Goal: Find specific page/section: Find specific page/section

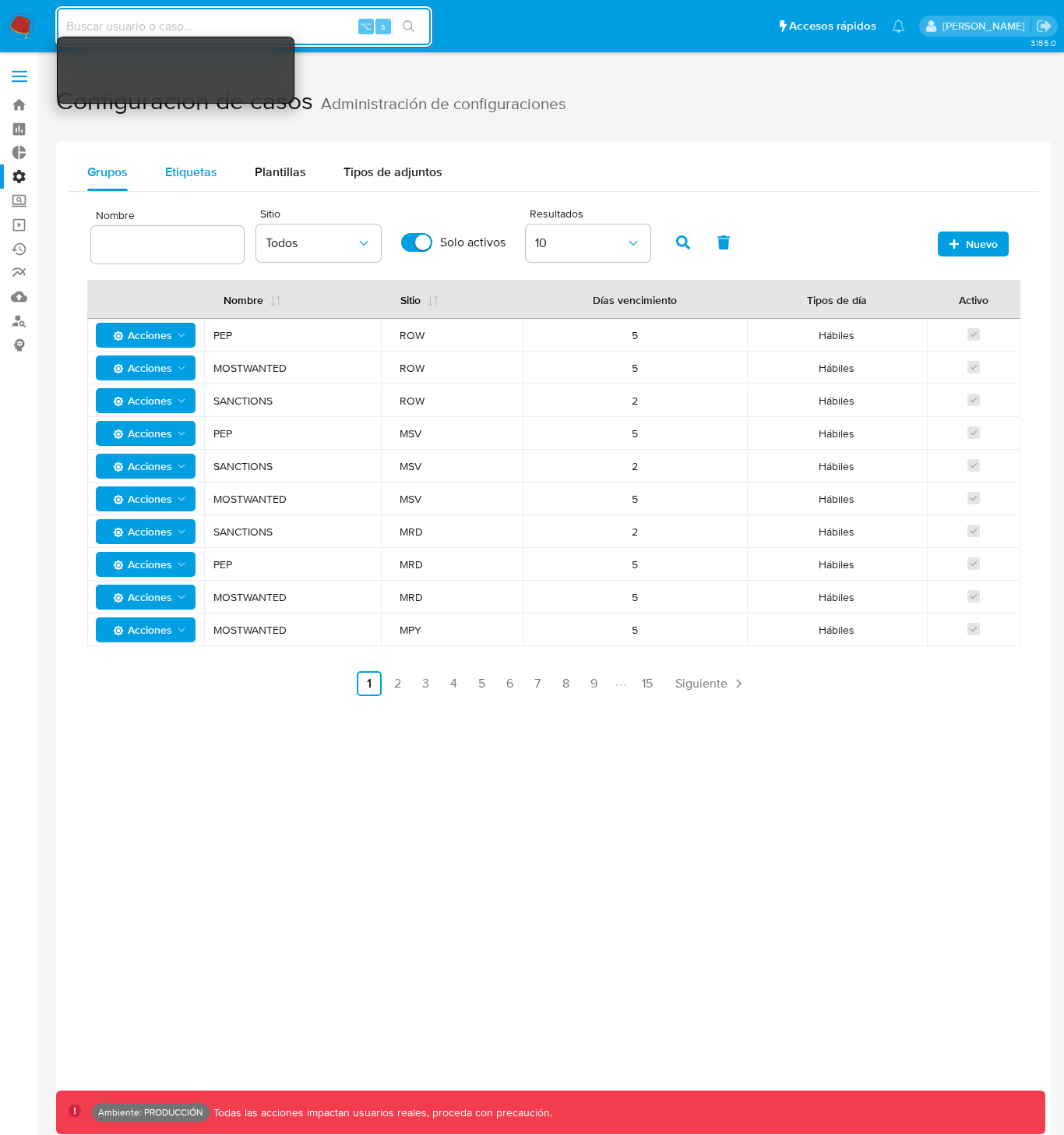
click at [201, 167] on span "Etiquetas" at bounding box center [191, 172] width 52 height 18
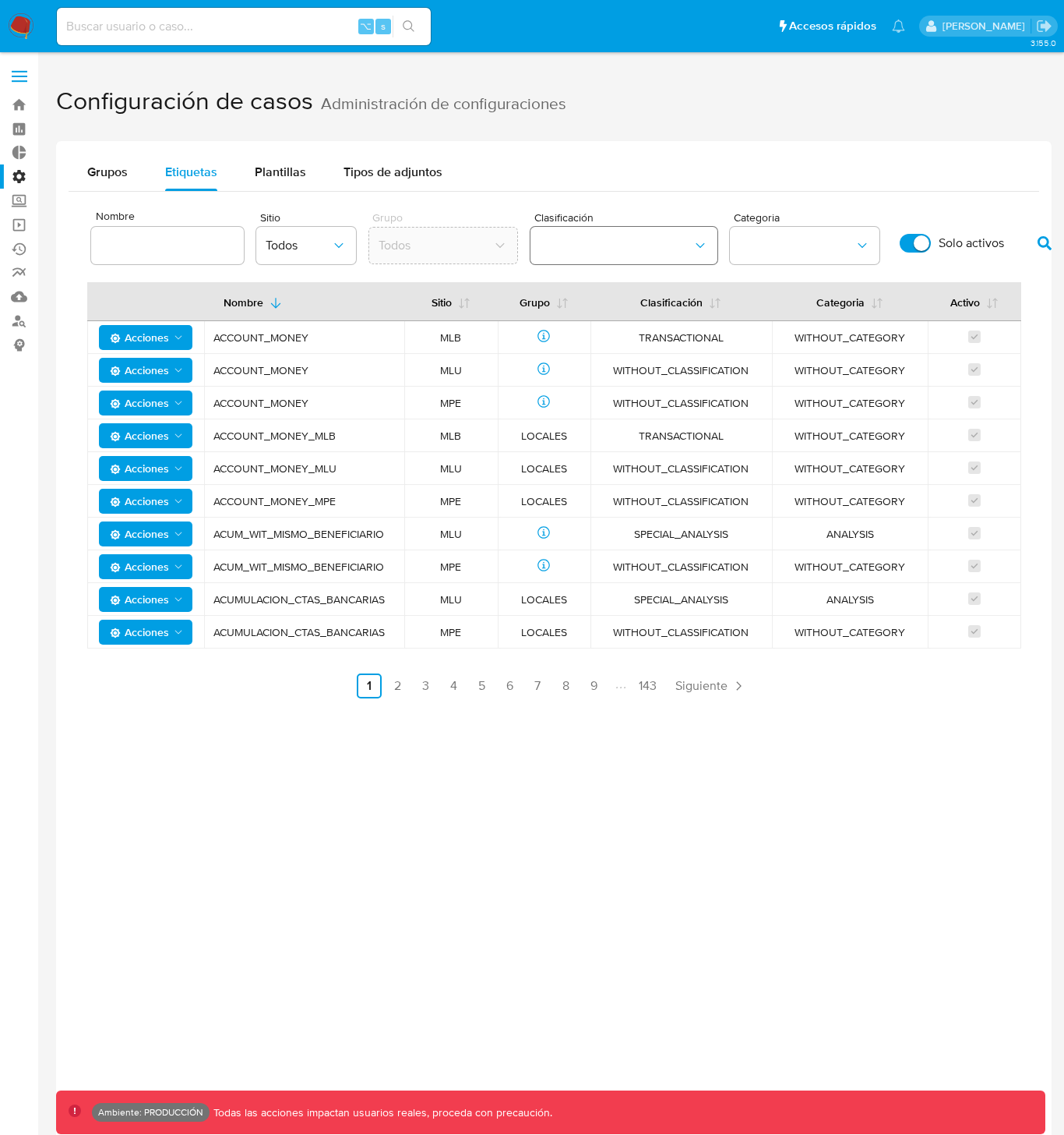
click at [566, 240] on button "classification" at bounding box center [625, 245] width 187 height 38
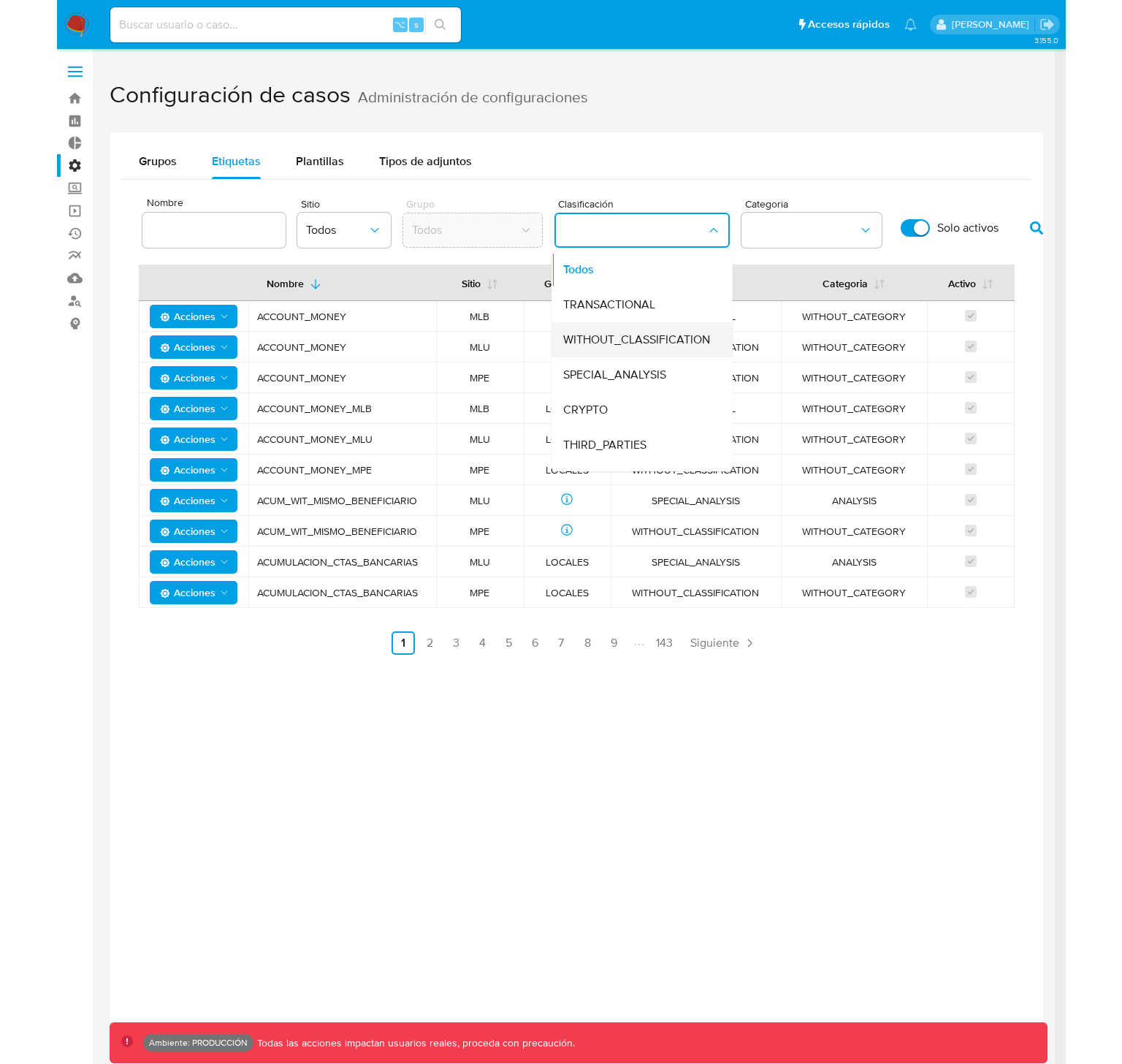
scroll to position [62, 0]
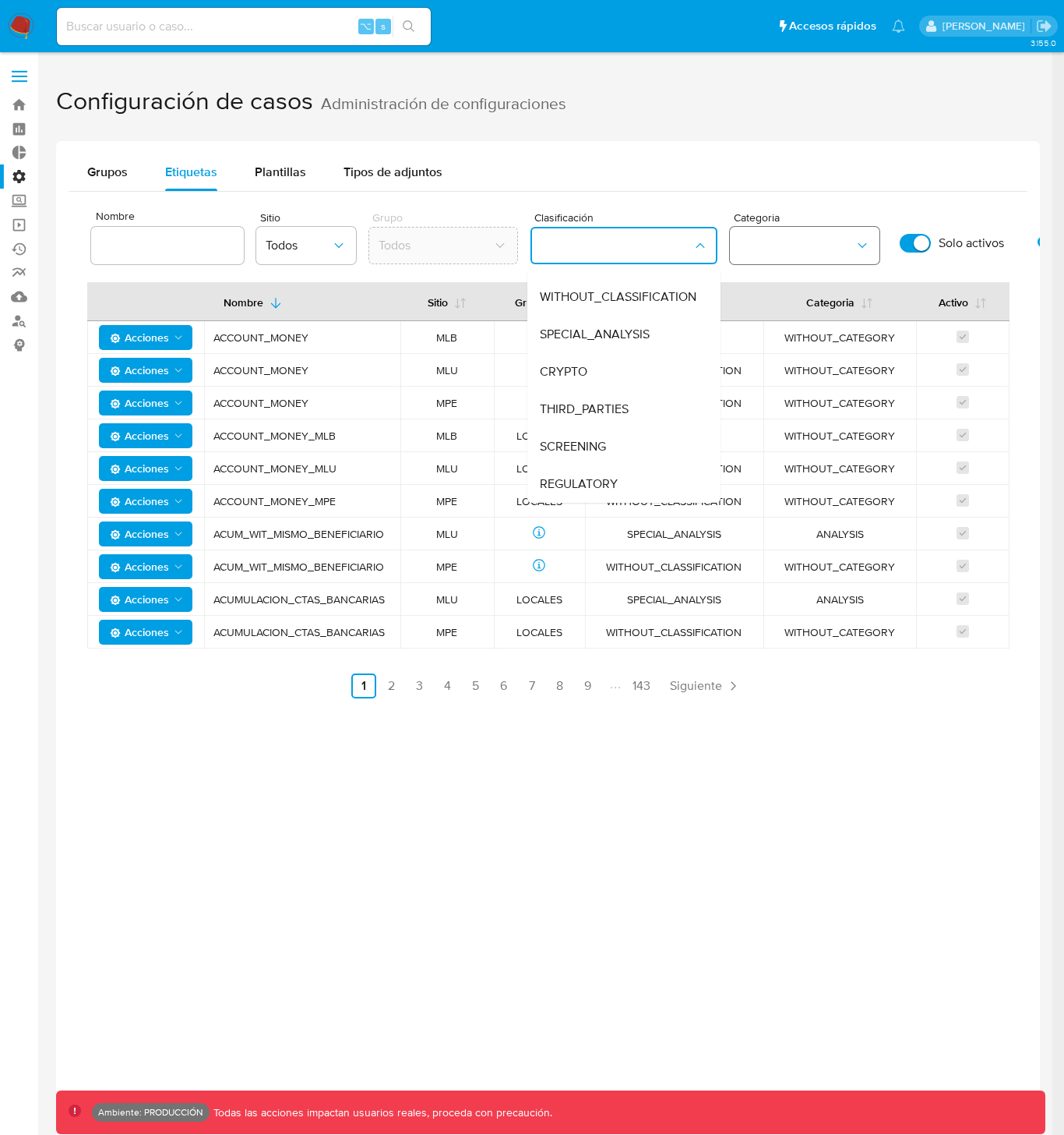
click at [785, 249] on button "category" at bounding box center [804, 245] width 150 height 38
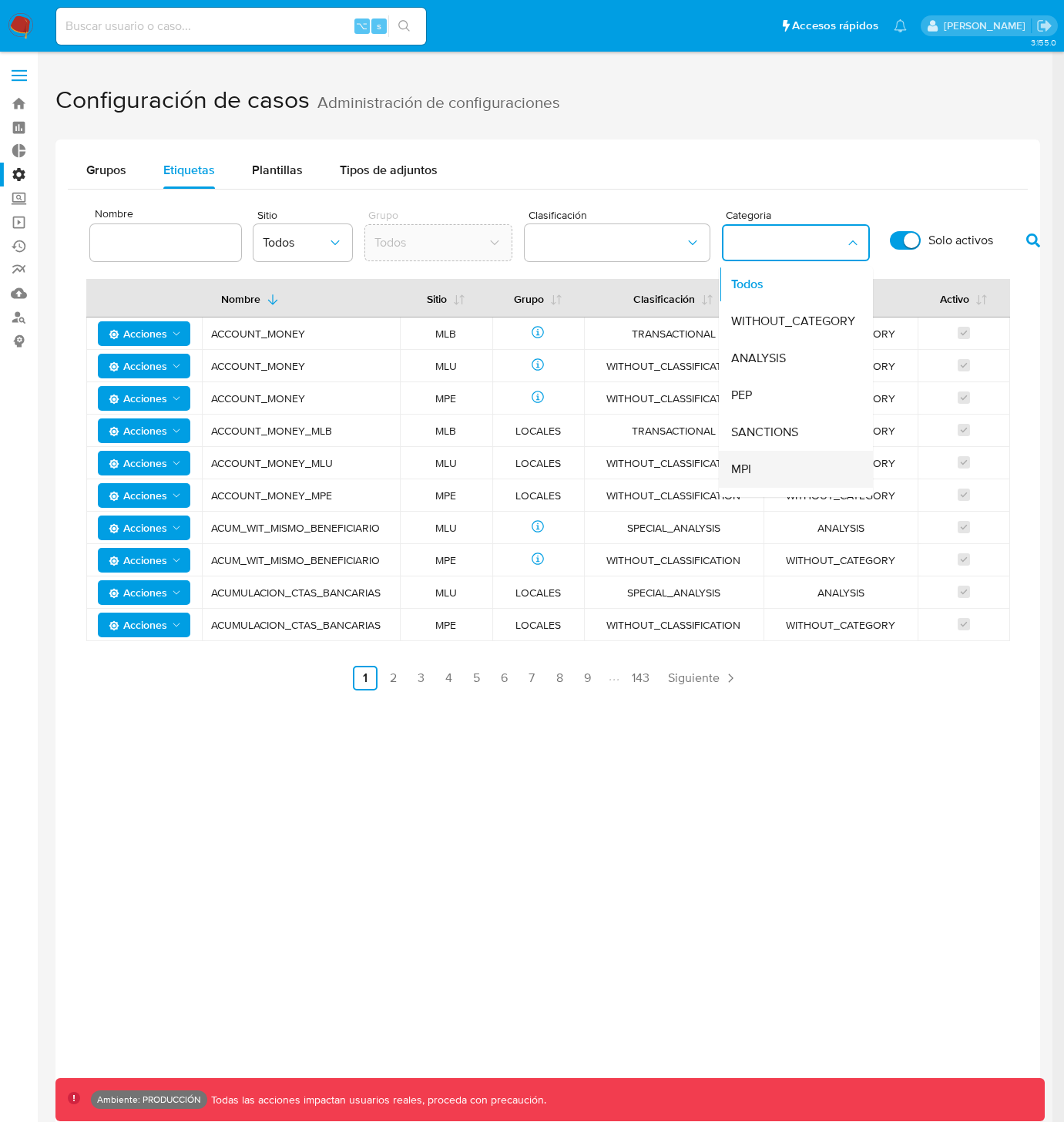
click at [760, 465] on div "MPI" at bounding box center [792, 469] width 120 height 37
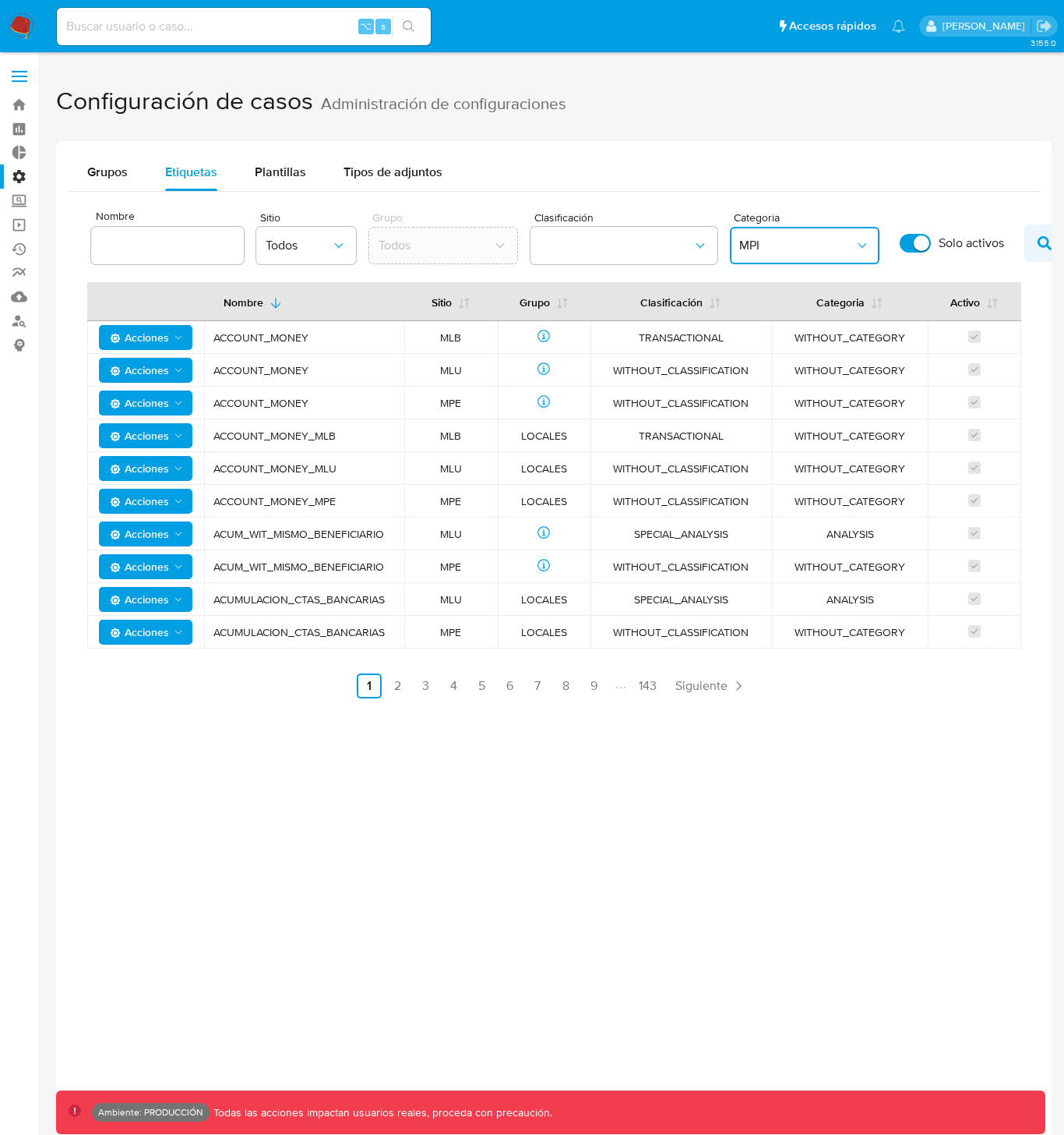
click at [1038, 239] on icon "button" at bounding box center [1045, 242] width 14 height 14
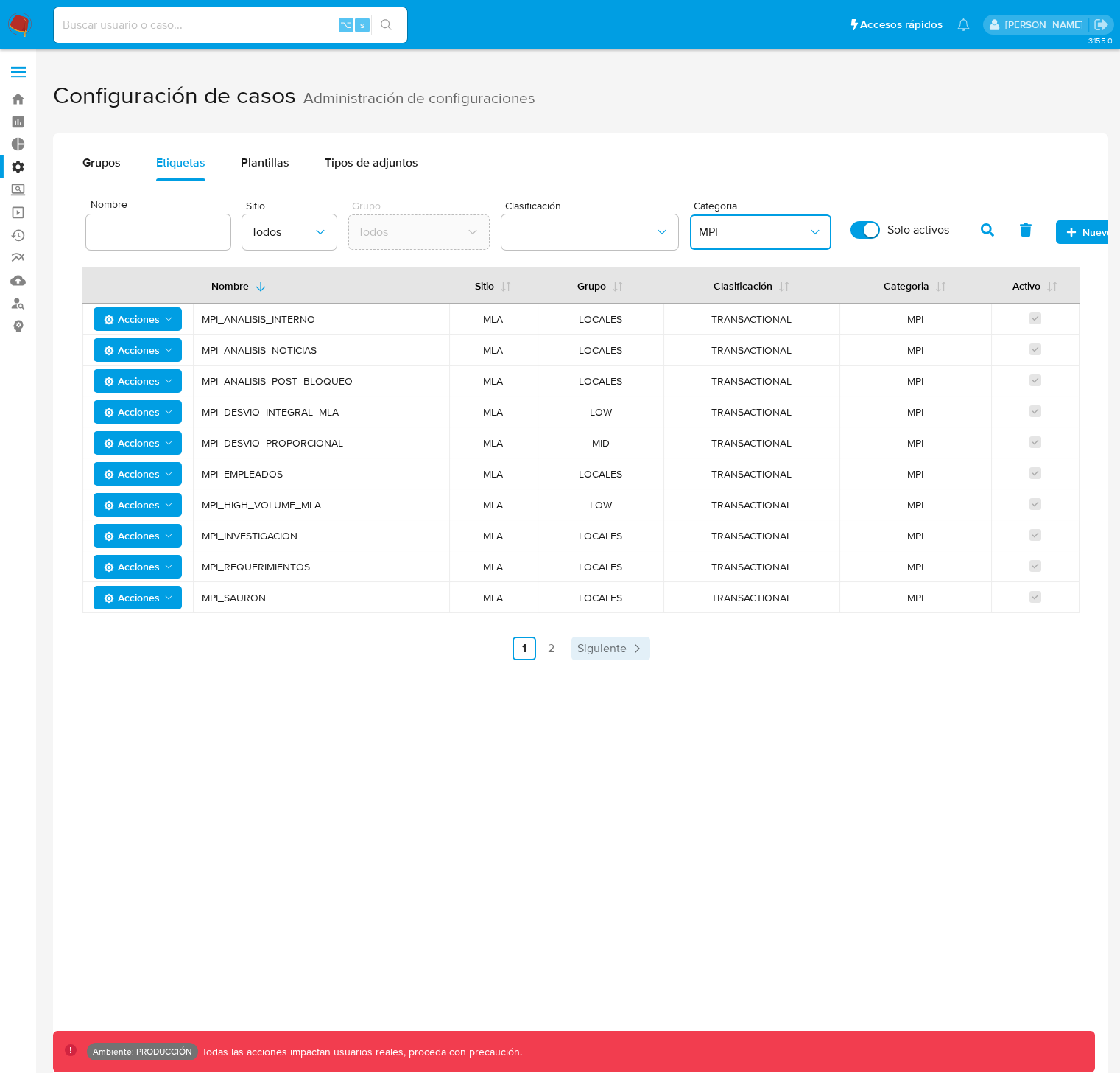
click at [608, 655] on span "Siguiente" at bounding box center [602, 648] width 49 height 12
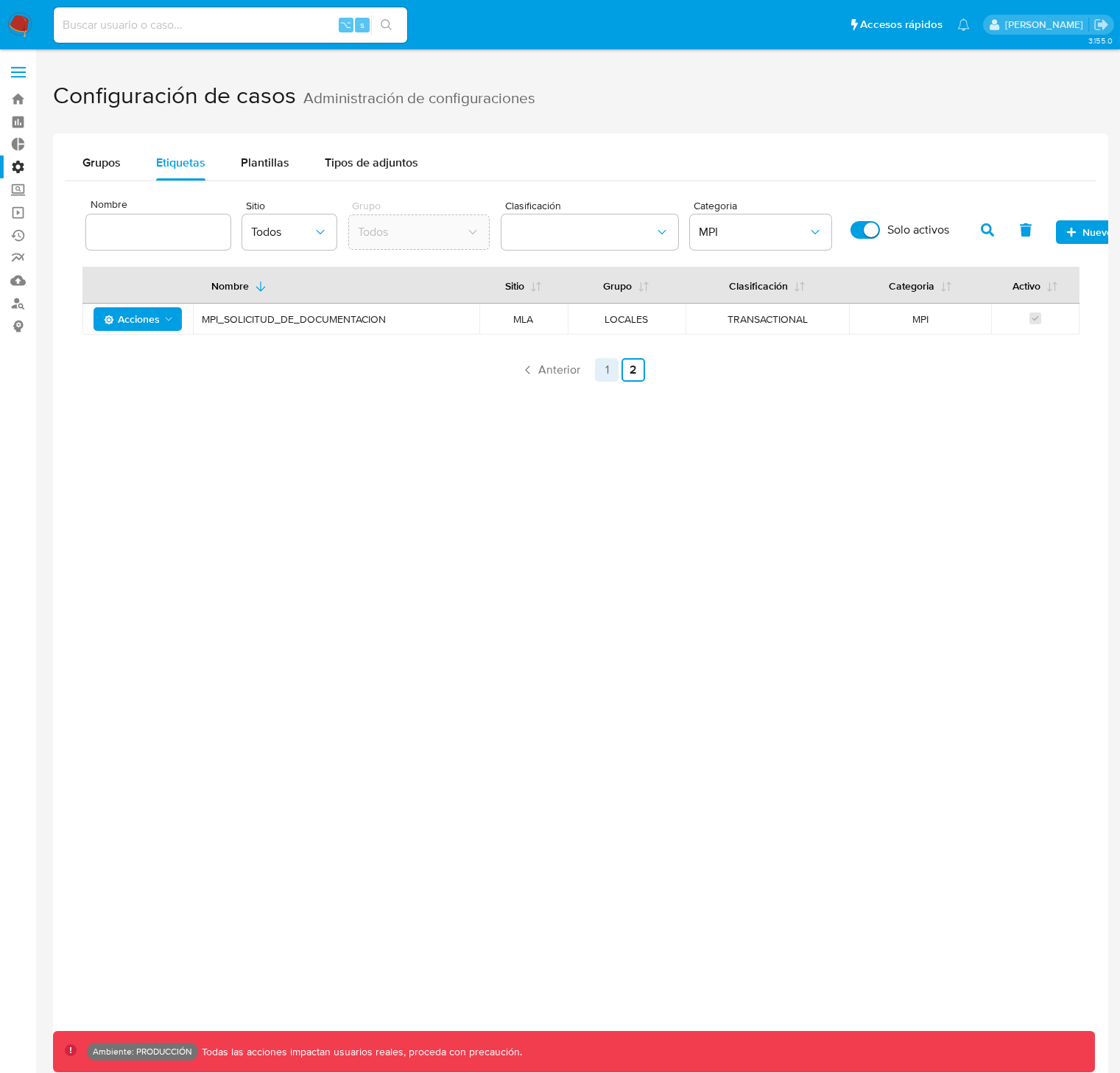
click at [608, 362] on link "1" at bounding box center [607, 370] width 24 height 24
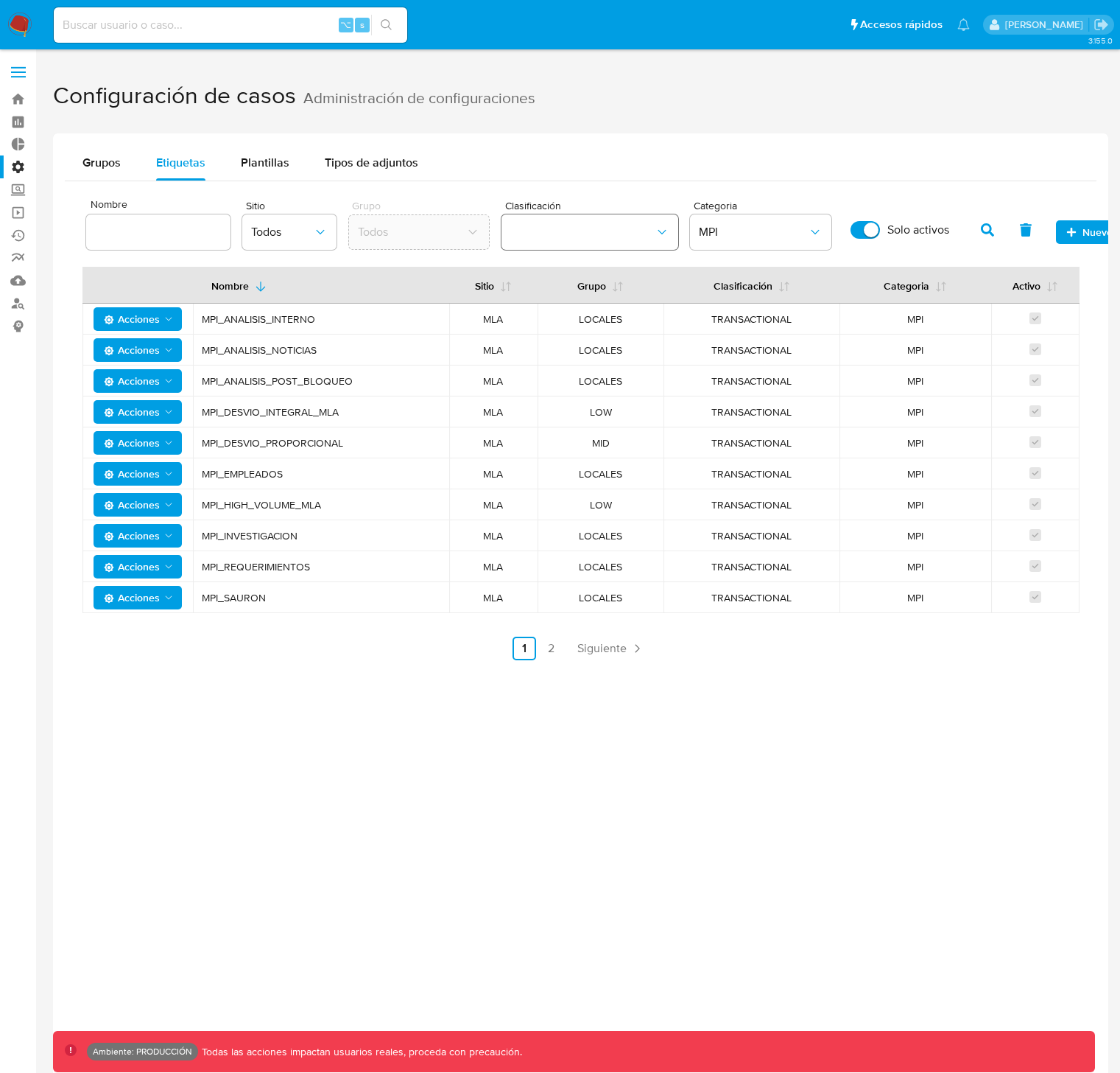
click at [570, 242] on button "classification" at bounding box center [591, 232] width 177 height 36
click at [1017, 231] on icon "button" at bounding box center [1026, 229] width 12 height 14
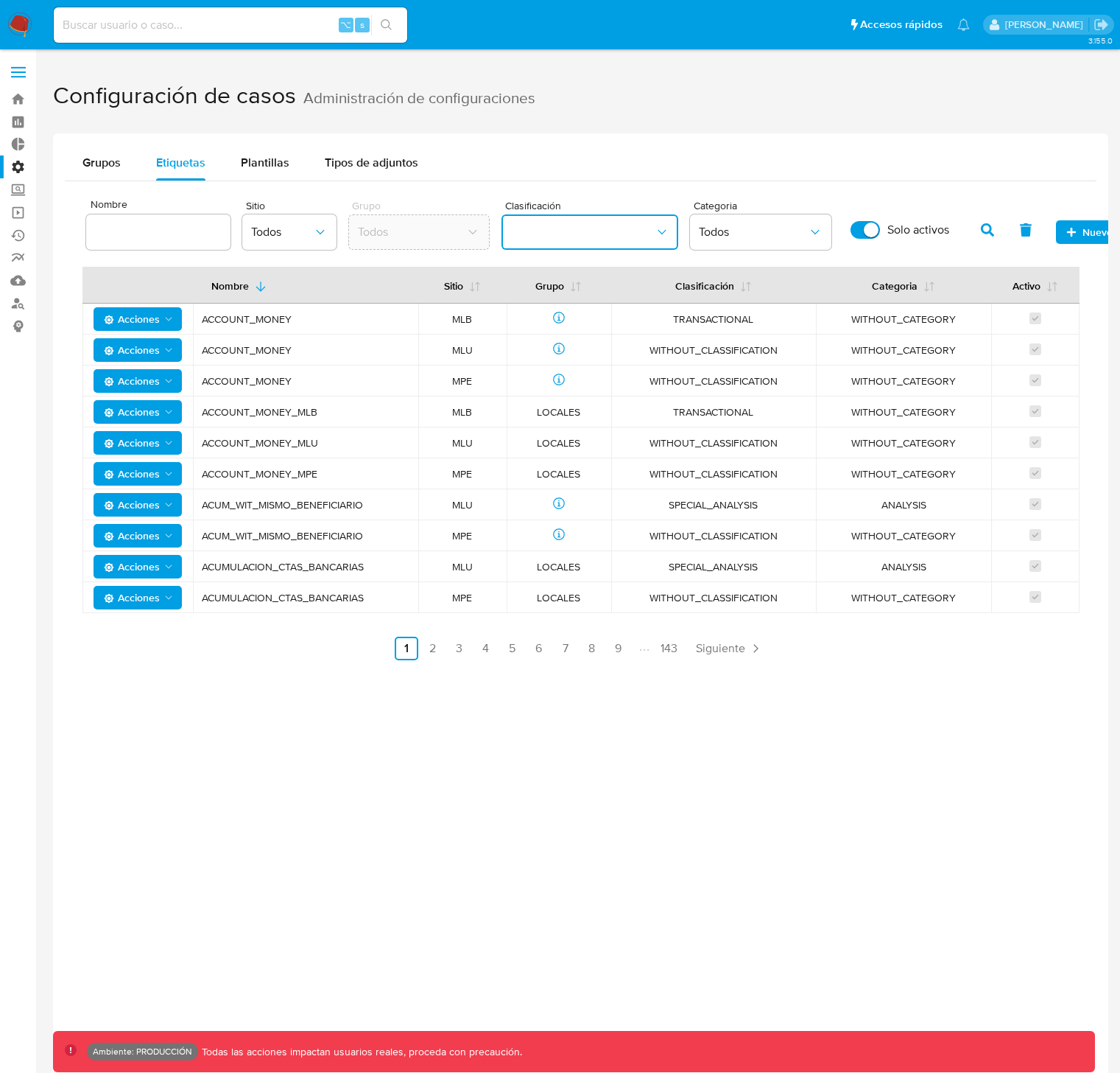
click at [601, 228] on button "classification" at bounding box center [591, 232] width 177 height 36
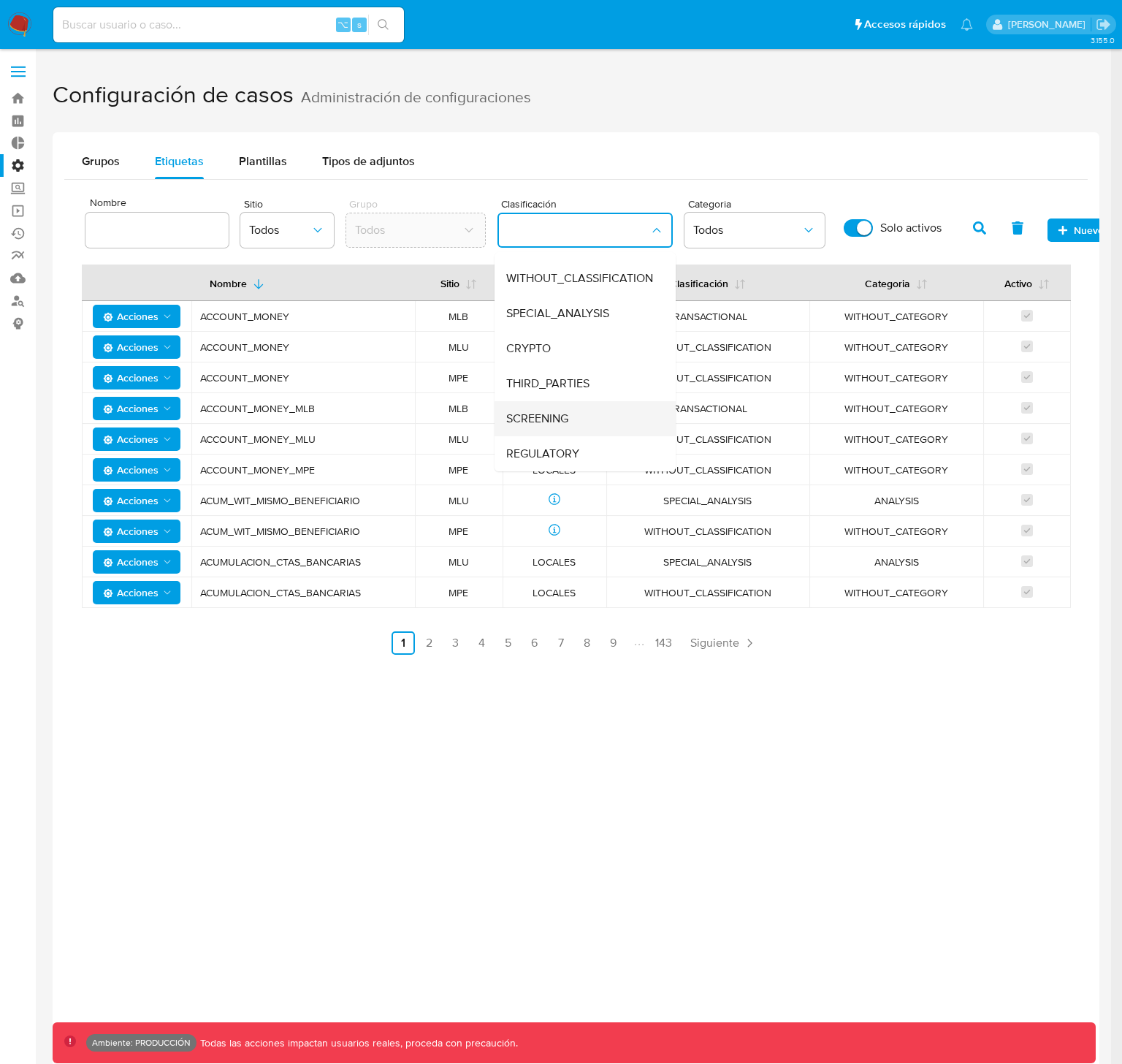
click at [573, 422] on div "SCREENING" at bounding box center [580, 418] width 149 height 35
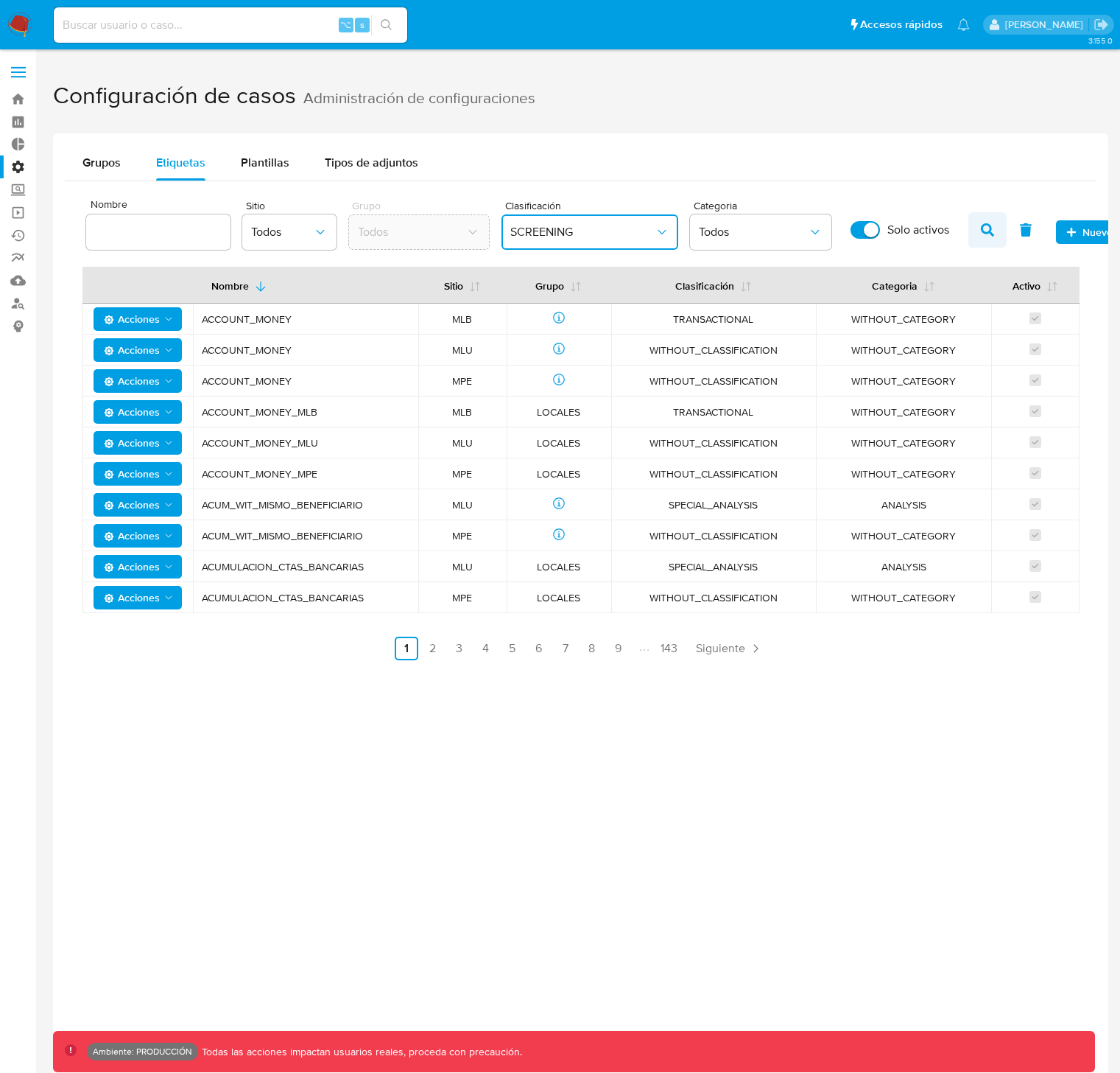
click at [994, 227] on button "button" at bounding box center [988, 229] width 38 height 36
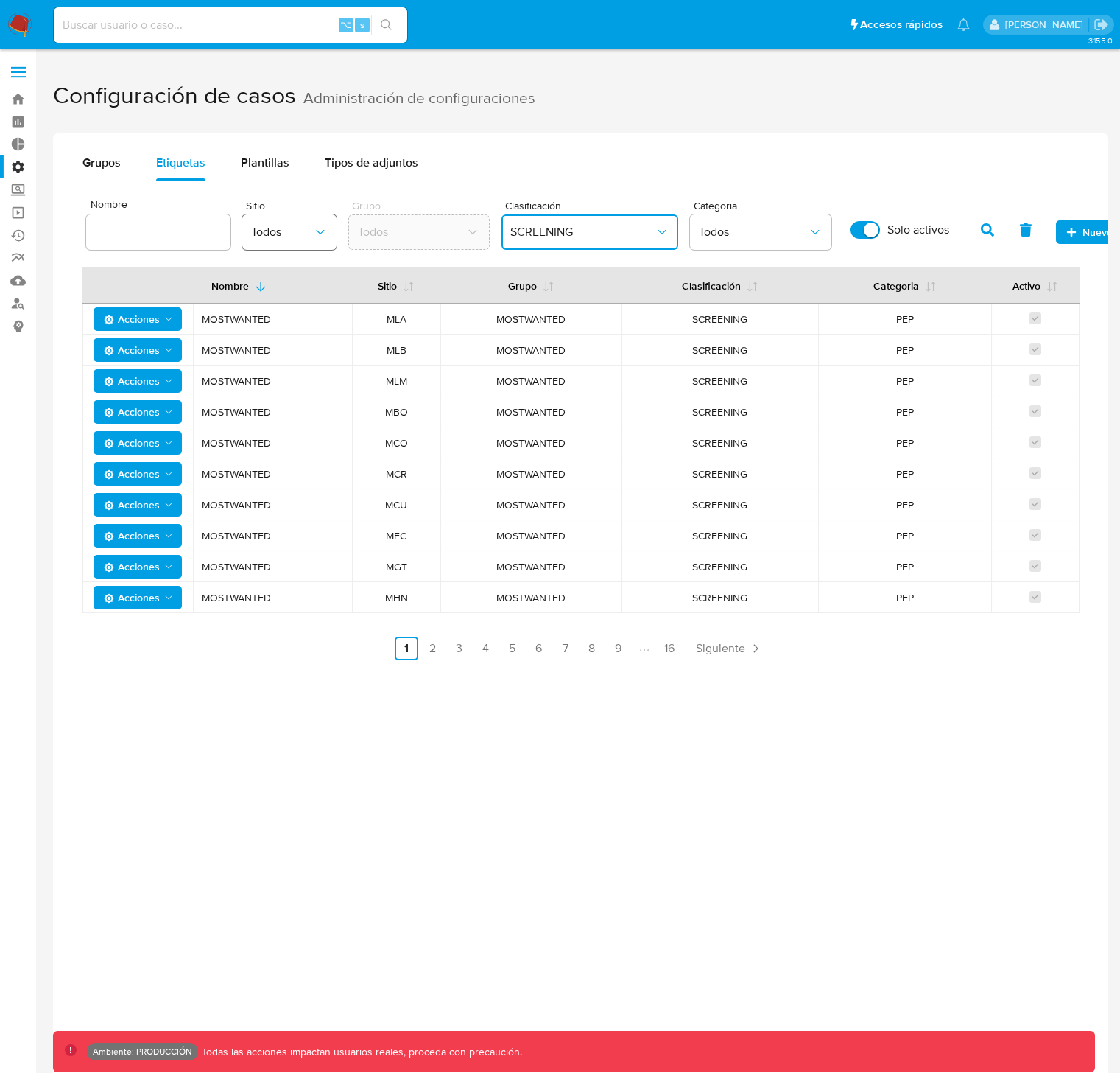
click at [304, 221] on button "Todos" at bounding box center [288, 232] width 94 height 36
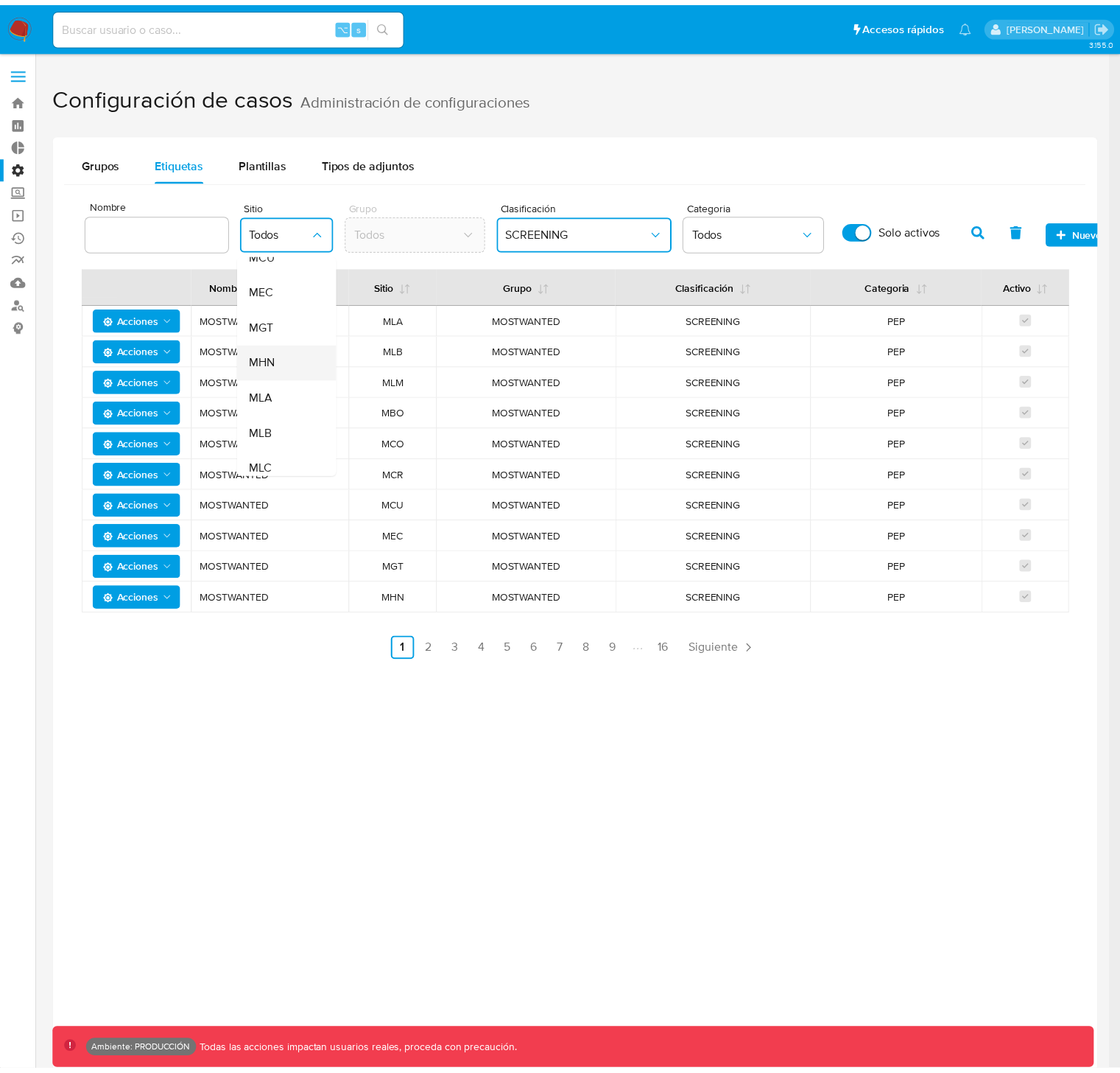
scroll to position [280, 0]
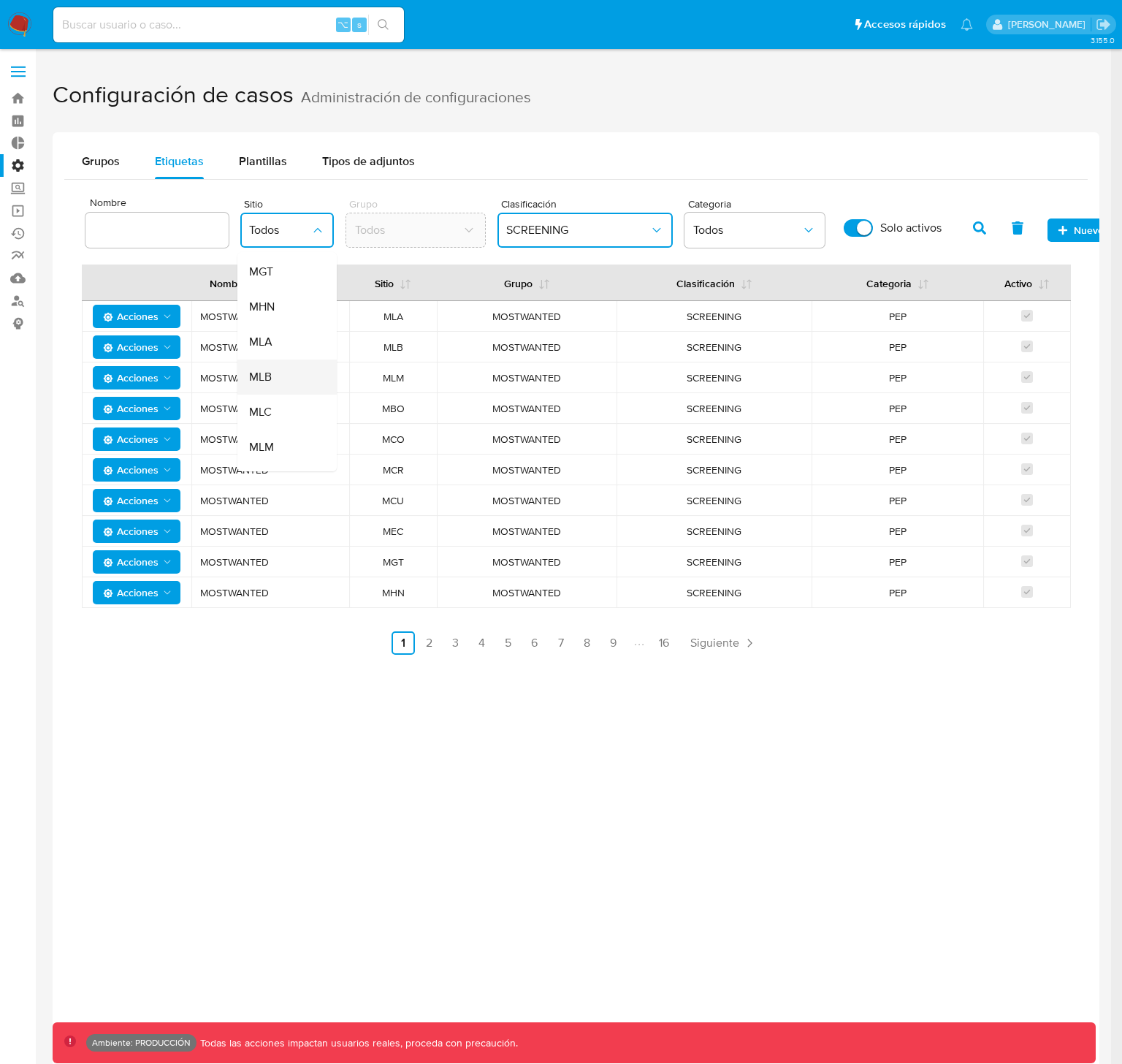
click at [273, 380] on div "MLB" at bounding box center [283, 377] width 67 height 35
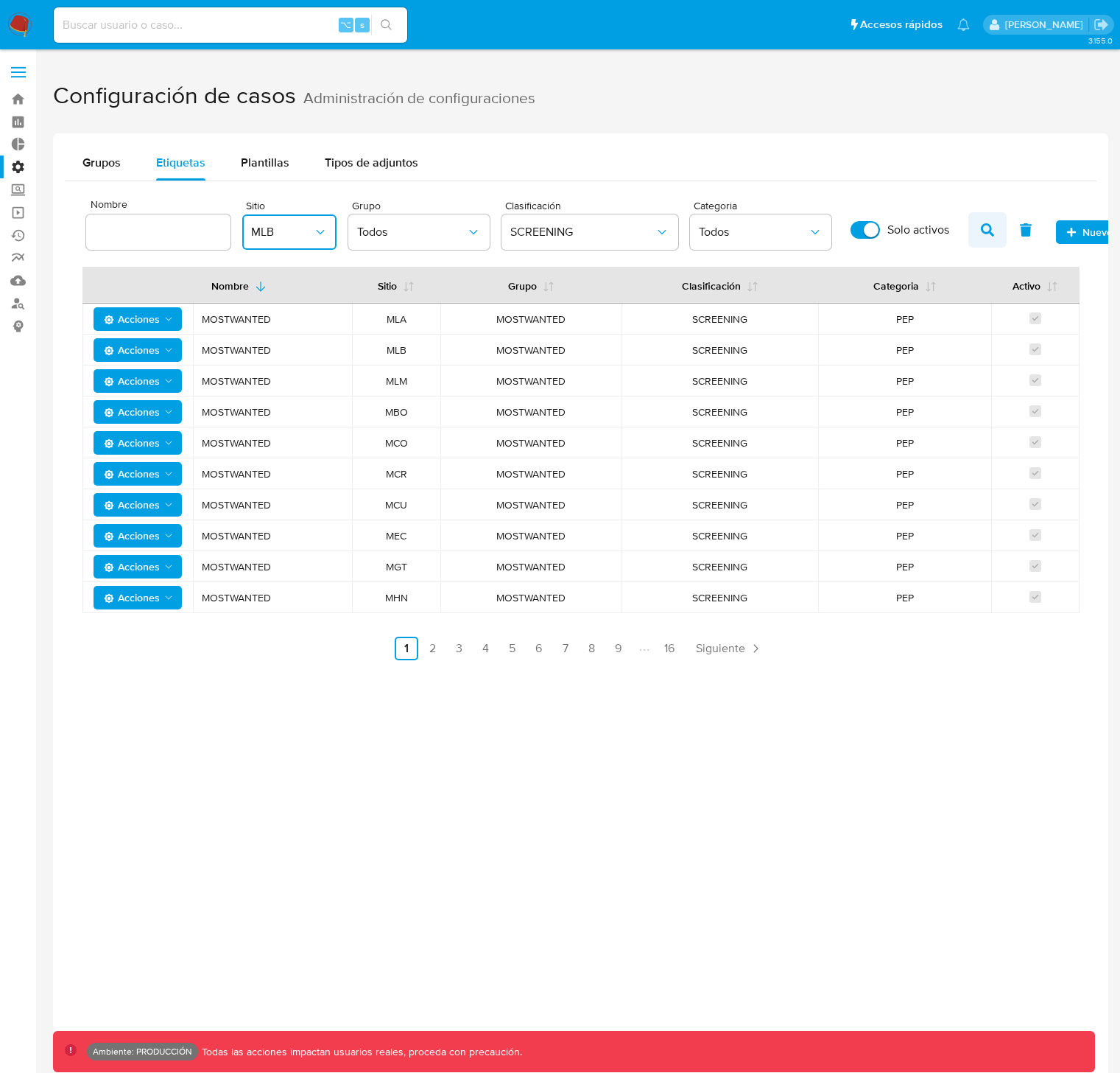
click at [991, 235] on icon "button" at bounding box center [988, 229] width 14 height 14
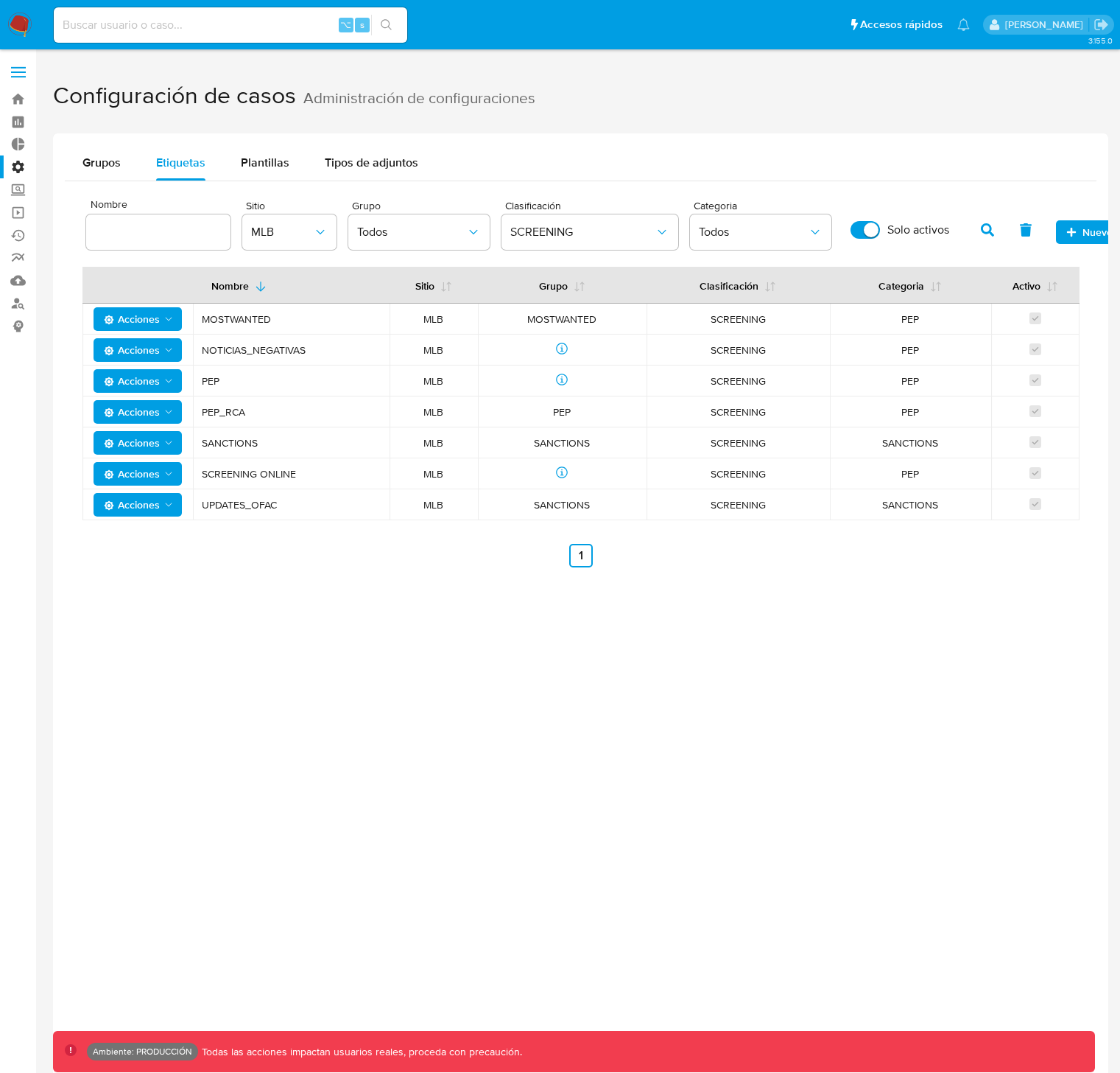
click at [266, 473] on span "SCREENING ONLINE" at bounding box center [291, 474] width 179 height 14
click at [236, 478] on span "SCREENING ONLINE" at bounding box center [291, 474] width 179 height 14
click at [238, 475] on span "SCREENING ONLINE" at bounding box center [291, 474] width 179 height 14
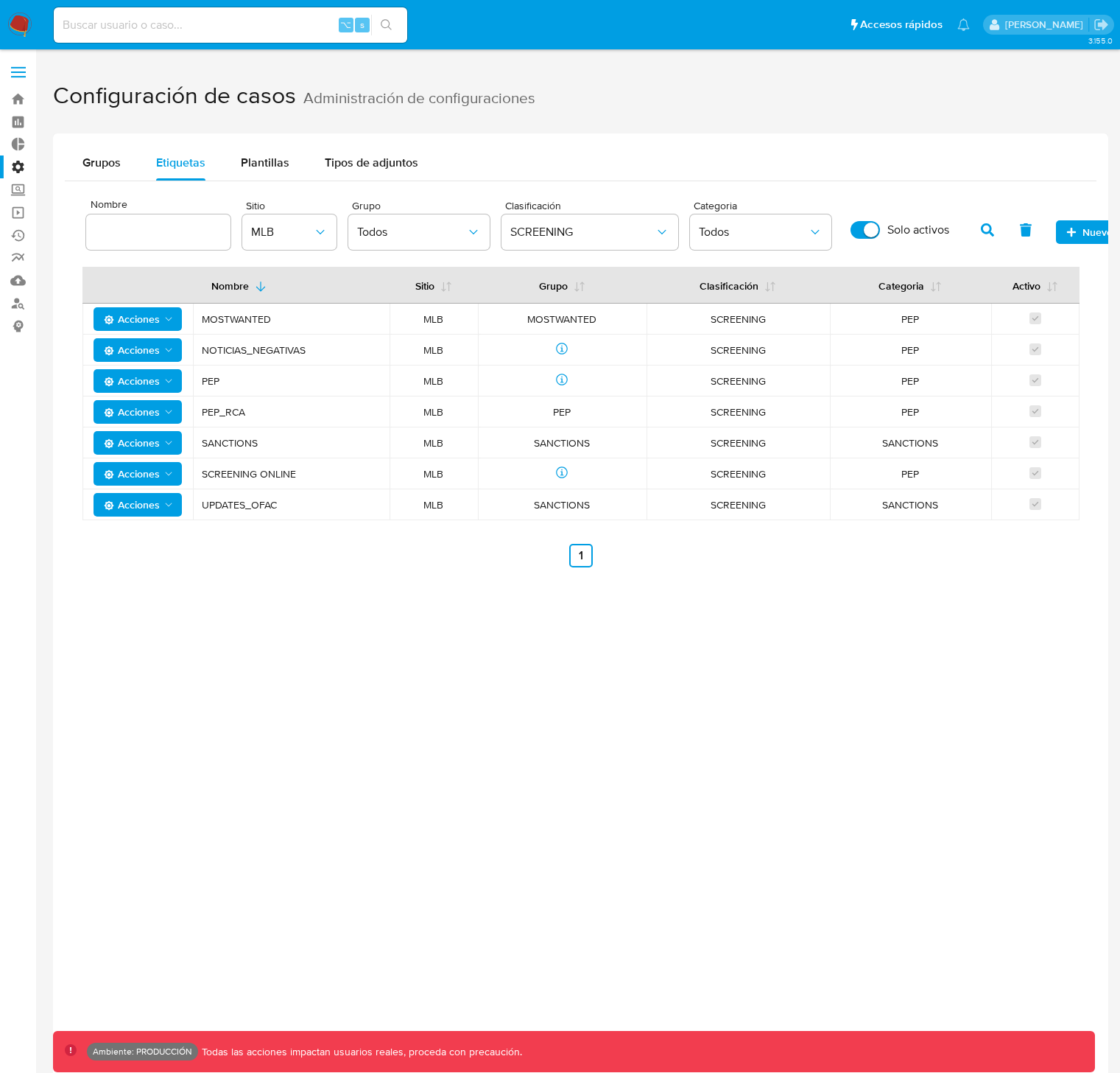
click at [288, 468] on span "SCREENING ONLINE" at bounding box center [291, 474] width 179 height 14
drag, startPoint x: 917, startPoint y: 476, endPoint x: 189, endPoint y: 464, distance: 728.1
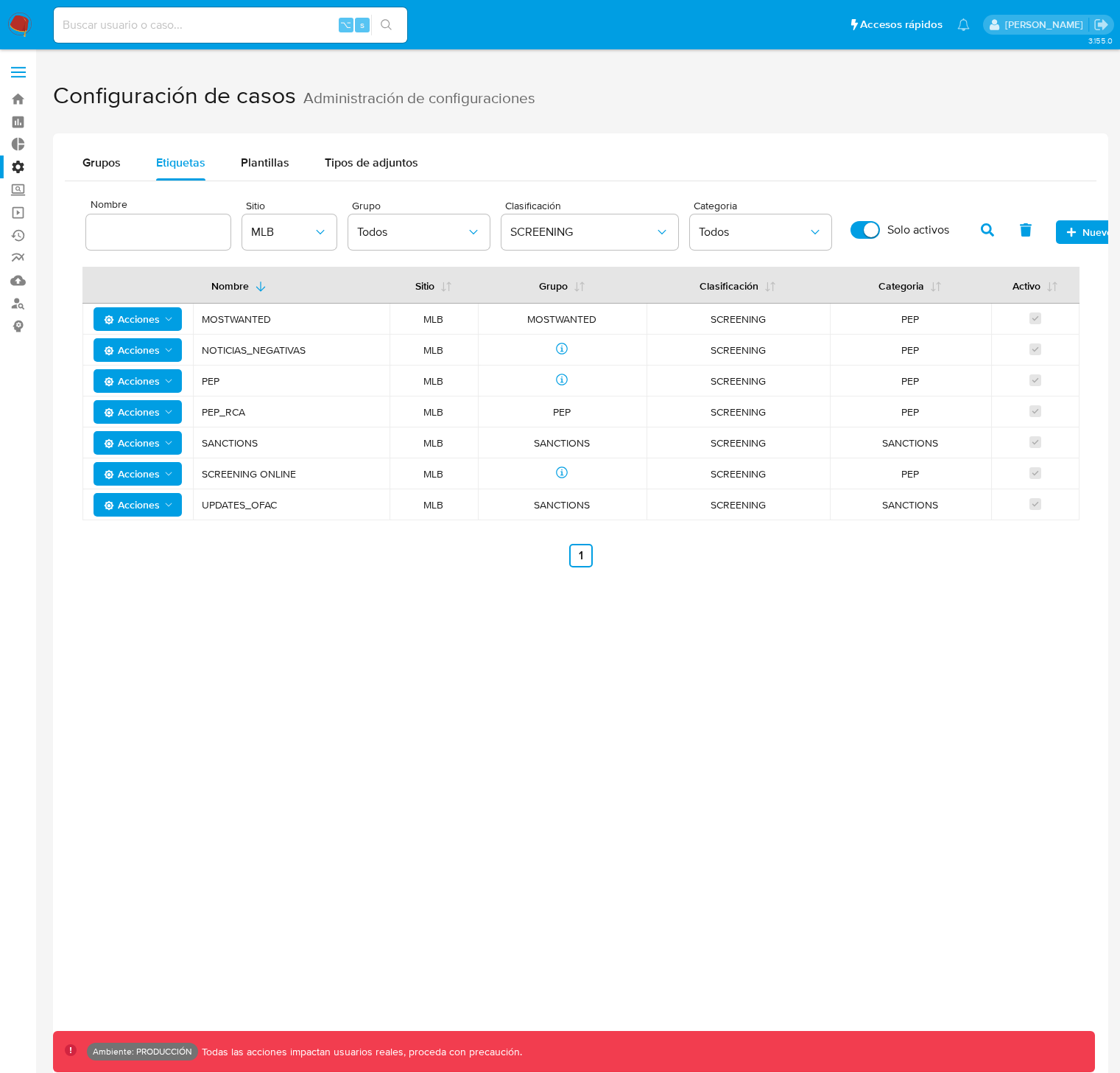
click at [189, 464] on tr "Acciones SCREENING ONLINE MLB SCREENING PEP" at bounding box center [581, 474] width 998 height 31
click at [212, 377] on span "PEP" at bounding box center [291, 381] width 179 height 14
click at [215, 406] on span "PEP_RCA" at bounding box center [291, 412] width 179 height 14
click at [227, 413] on span "PEP_RCA" at bounding box center [291, 412] width 179 height 14
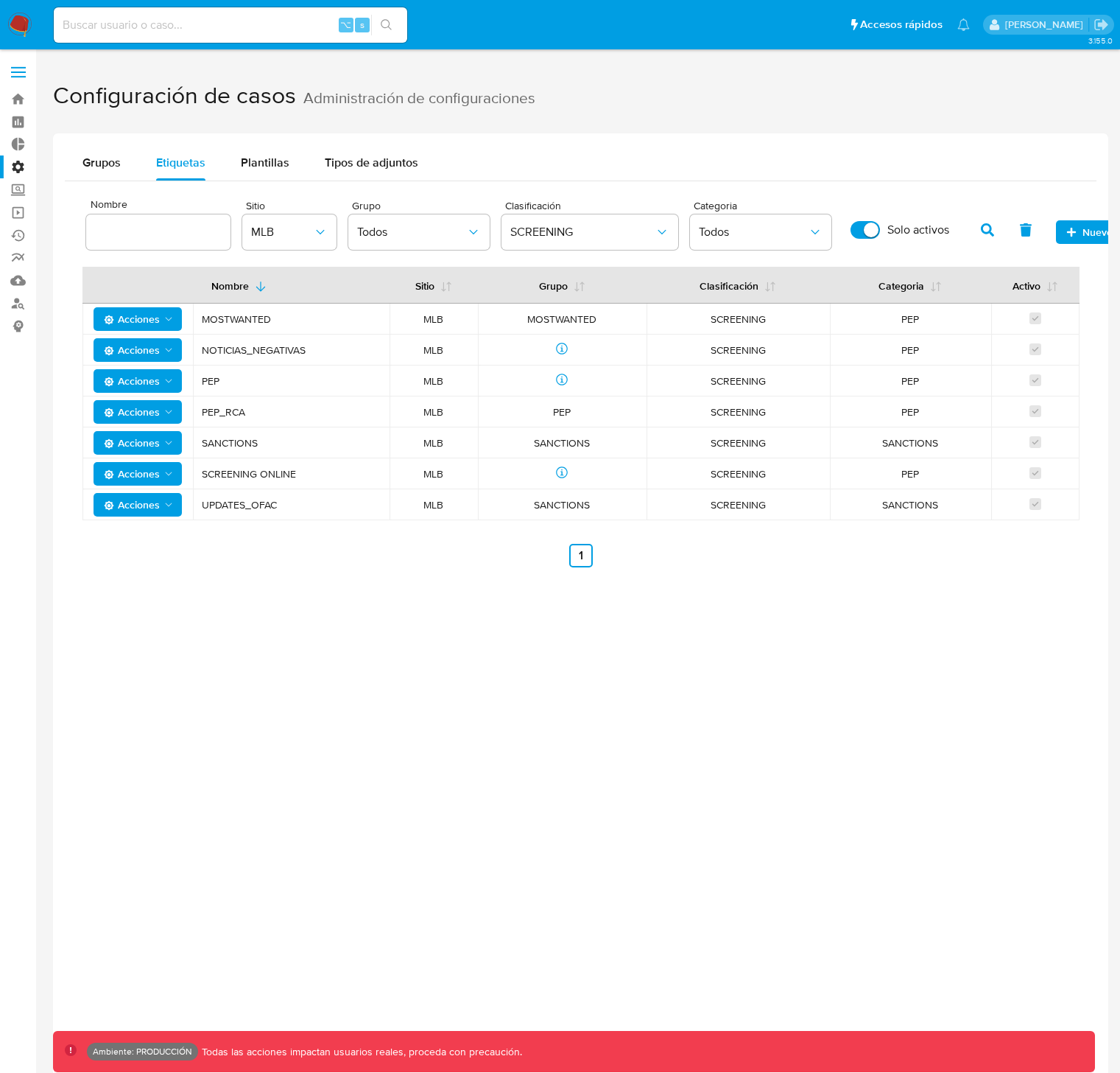
drag, startPoint x: 256, startPoint y: 414, endPoint x: 204, endPoint y: 377, distance: 63.8
click at [204, 377] on tbody "Acciones MOSTWANTED MLB MOSTWANTED SCREENING PEP Acciones NOTICIAS_NEGATIVAS ML…" at bounding box center [581, 411] width 998 height 216
